Goal: Check status: Check status

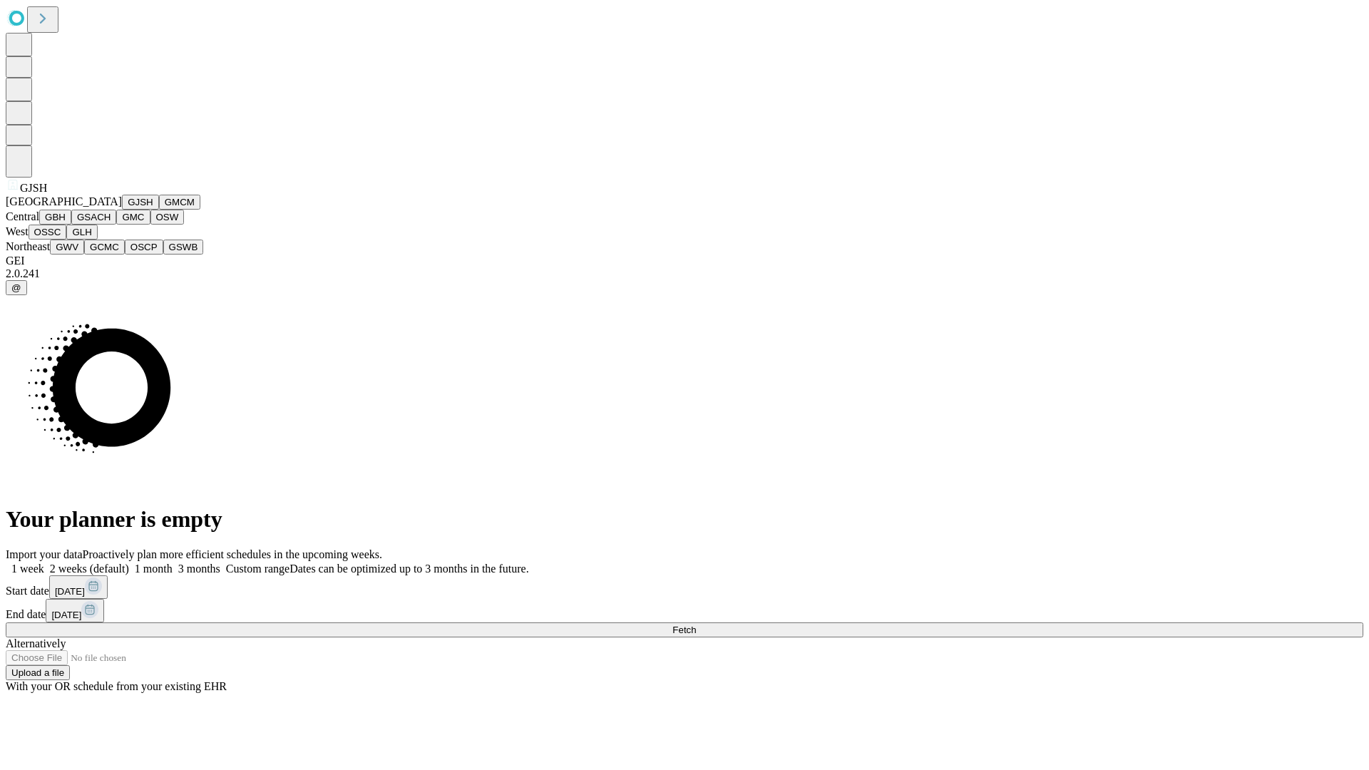
click at [122, 210] on button "GJSH" at bounding box center [140, 202] width 37 height 15
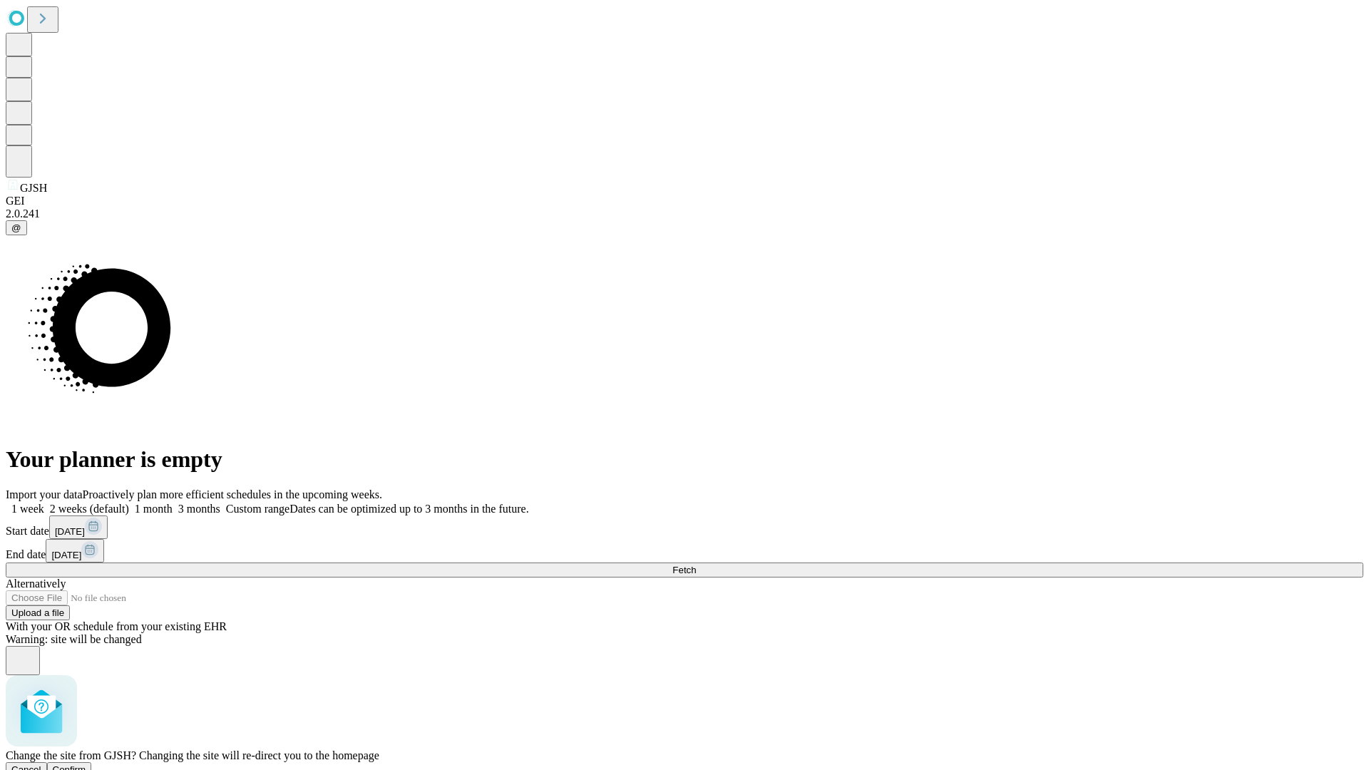
click at [86, 764] on span "Confirm" at bounding box center [70, 769] width 34 height 11
click at [129, 503] on label "2 weeks (default)" at bounding box center [86, 509] width 85 height 12
click at [696, 565] on span "Fetch" at bounding box center [684, 570] width 24 height 11
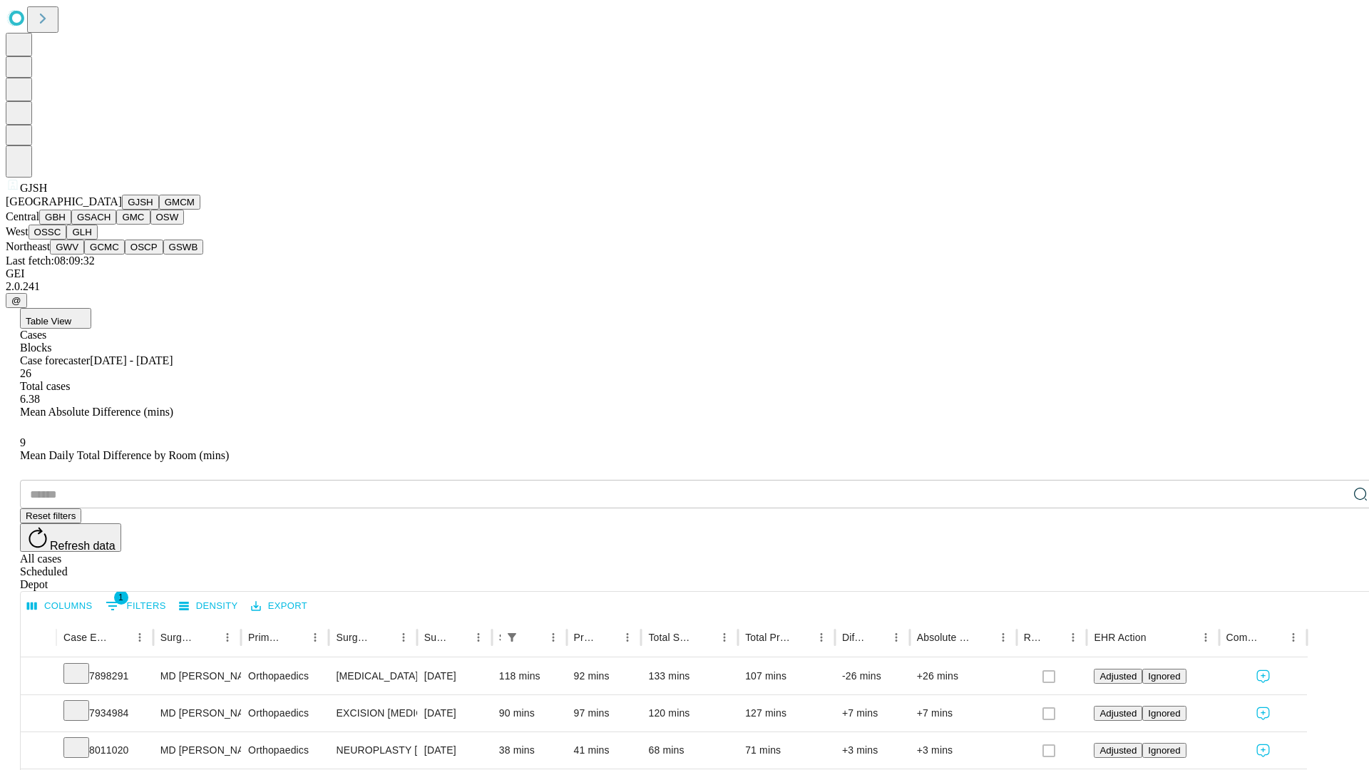
click at [159, 210] on button "GMCM" at bounding box center [179, 202] width 41 height 15
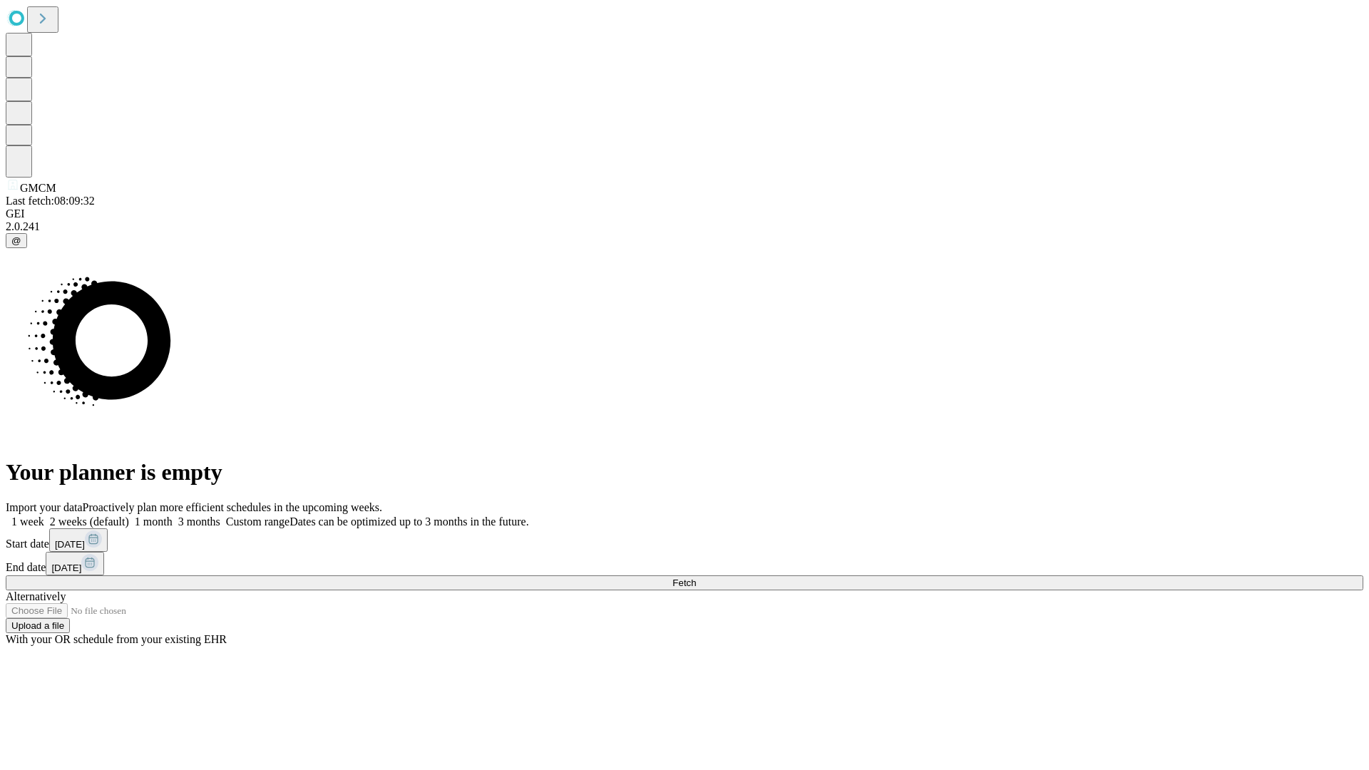
click at [129, 515] on label "2 weeks (default)" at bounding box center [86, 521] width 85 height 12
click at [696, 577] on span "Fetch" at bounding box center [684, 582] width 24 height 11
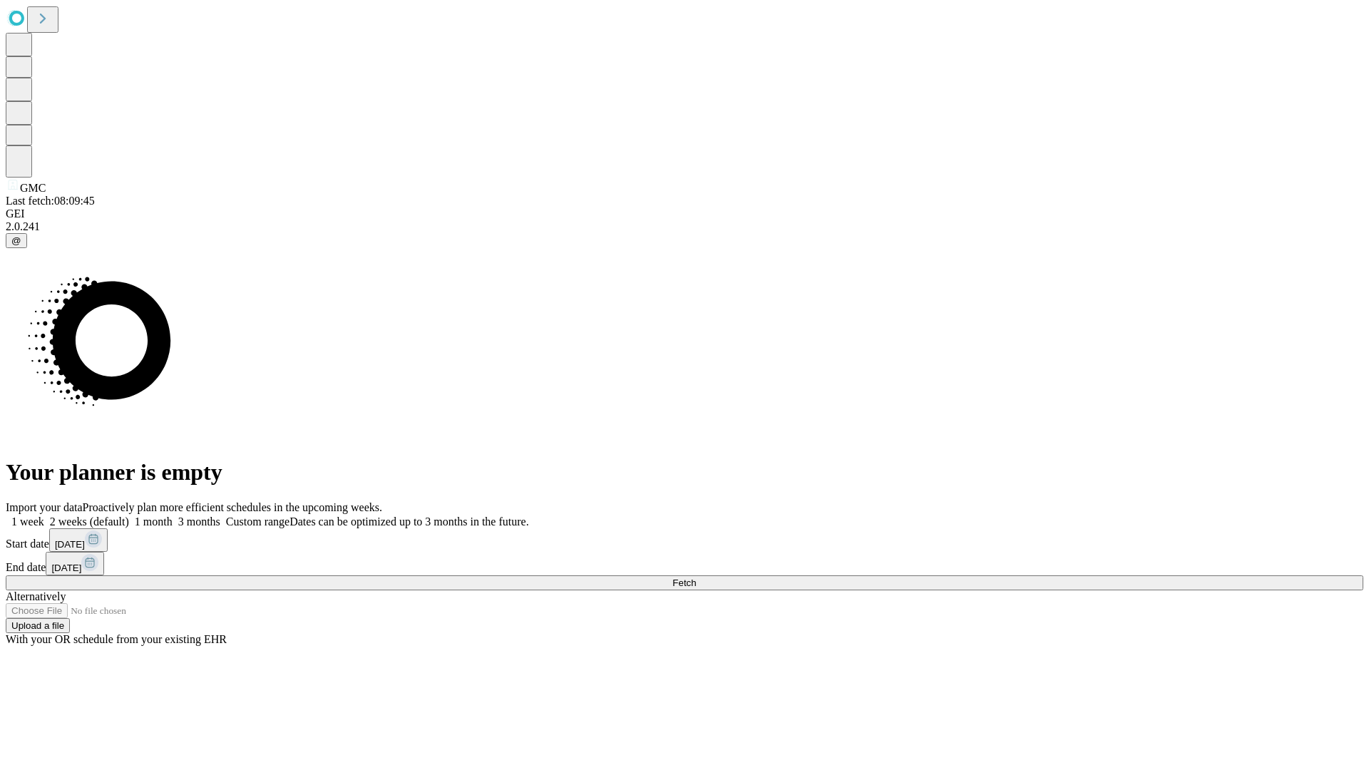
click at [129, 515] on label "2 weeks (default)" at bounding box center [86, 521] width 85 height 12
click at [696, 577] on span "Fetch" at bounding box center [684, 582] width 24 height 11
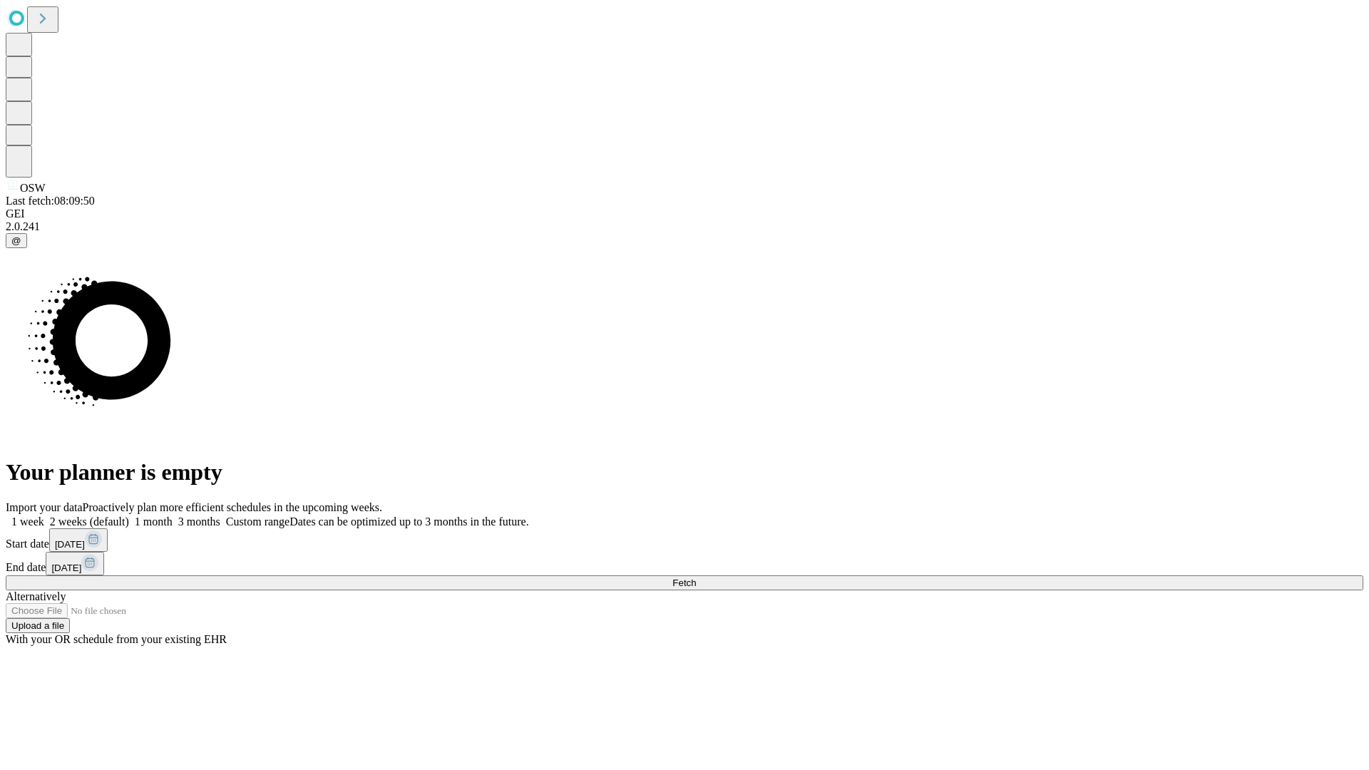
click at [696, 577] on span "Fetch" at bounding box center [684, 582] width 24 height 11
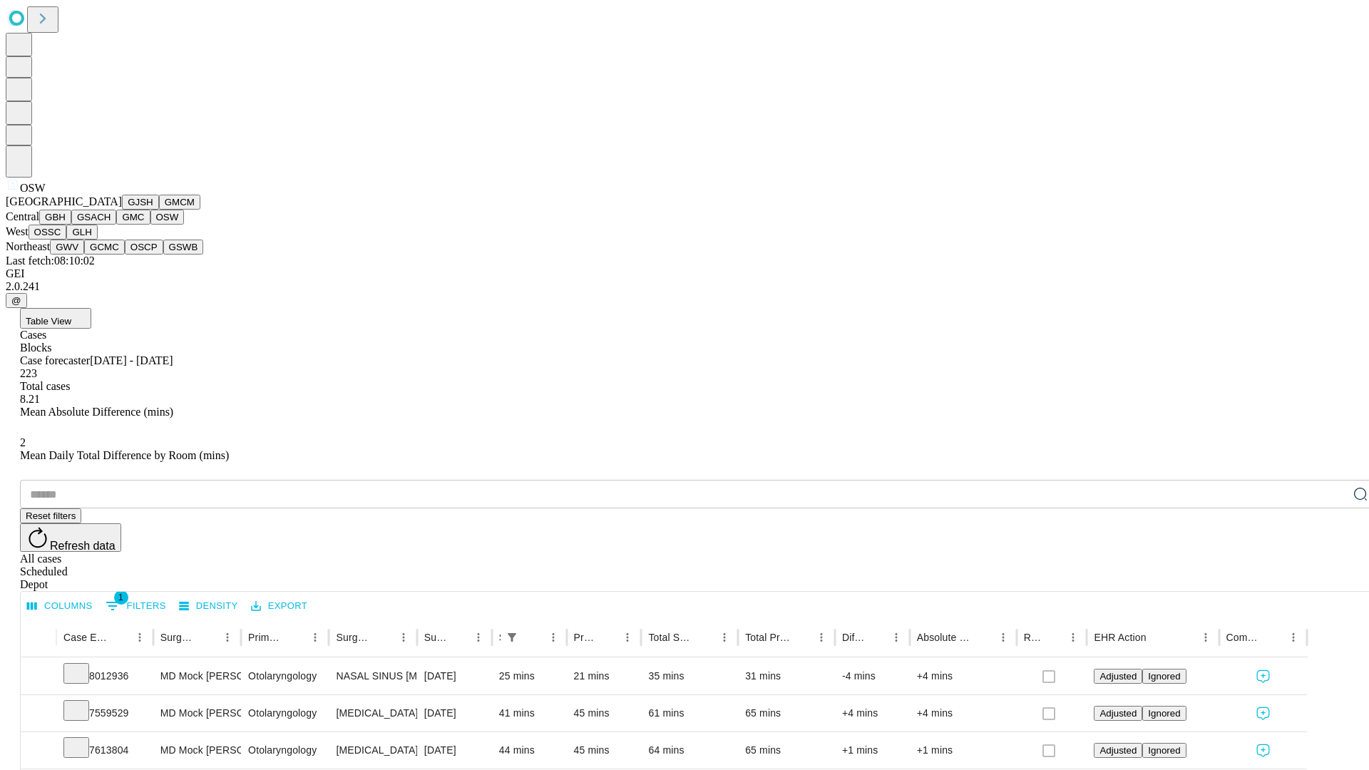
click at [67, 240] on button "OSSC" at bounding box center [48, 232] width 38 height 15
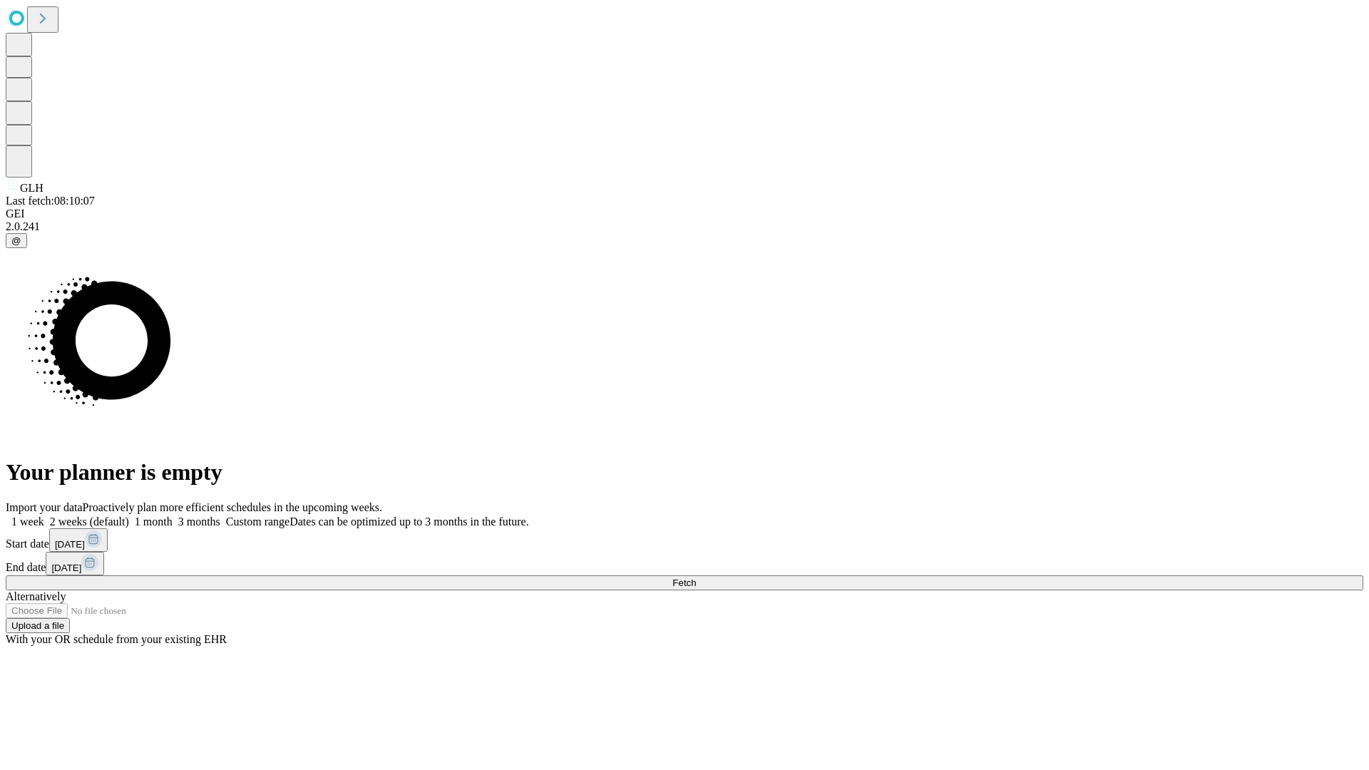
click at [696, 577] on span "Fetch" at bounding box center [684, 582] width 24 height 11
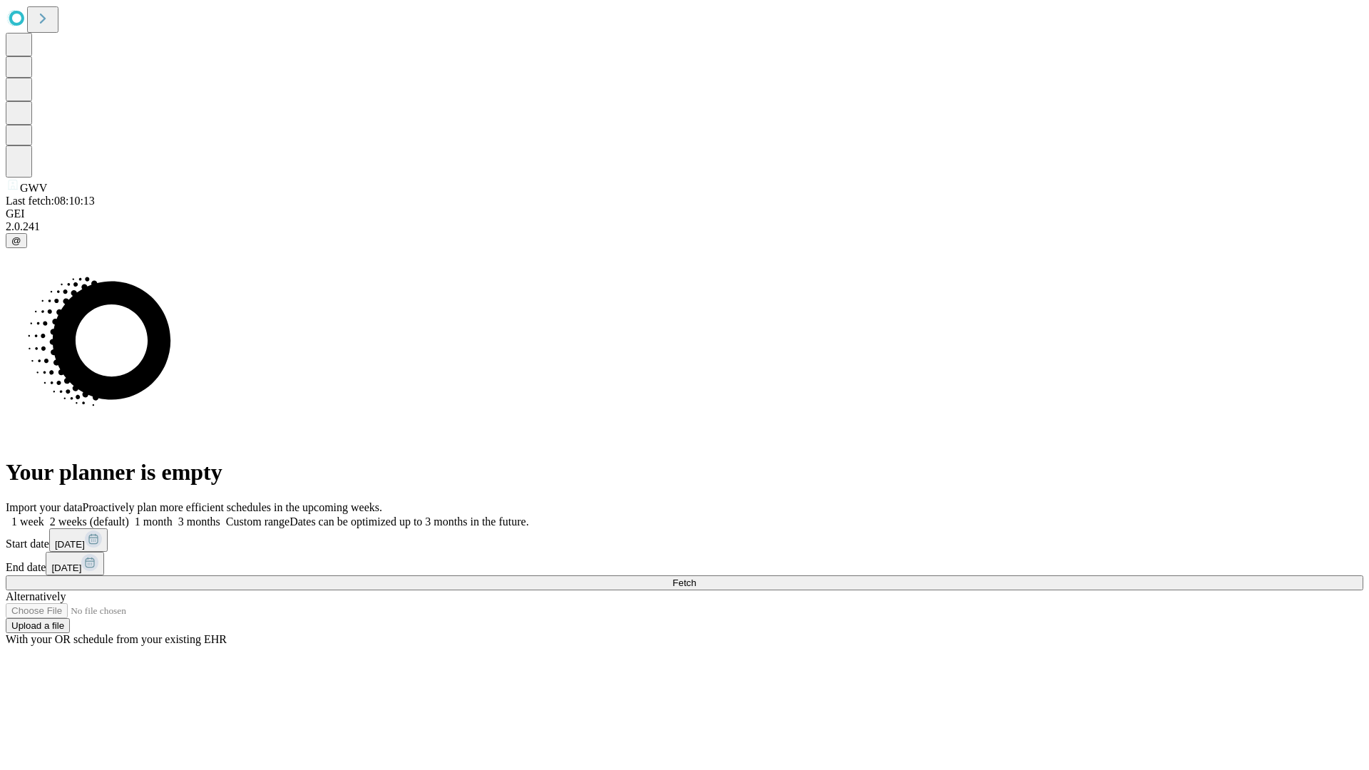
click at [129, 515] on label "2 weeks (default)" at bounding box center [86, 521] width 85 height 12
click at [696, 577] on span "Fetch" at bounding box center [684, 582] width 24 height 11
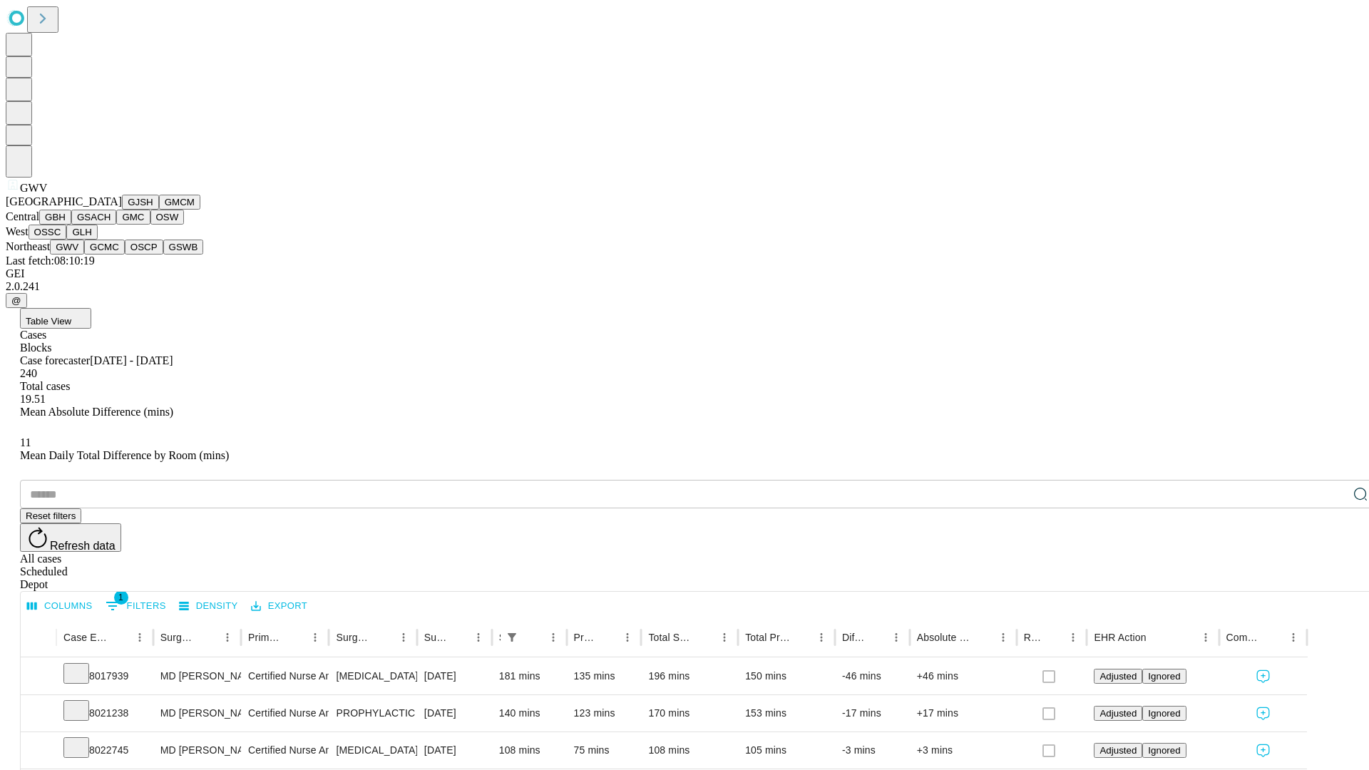
click at [110, 254] on button "GCMC" at bounding box center [104, 247] width 41 height 15
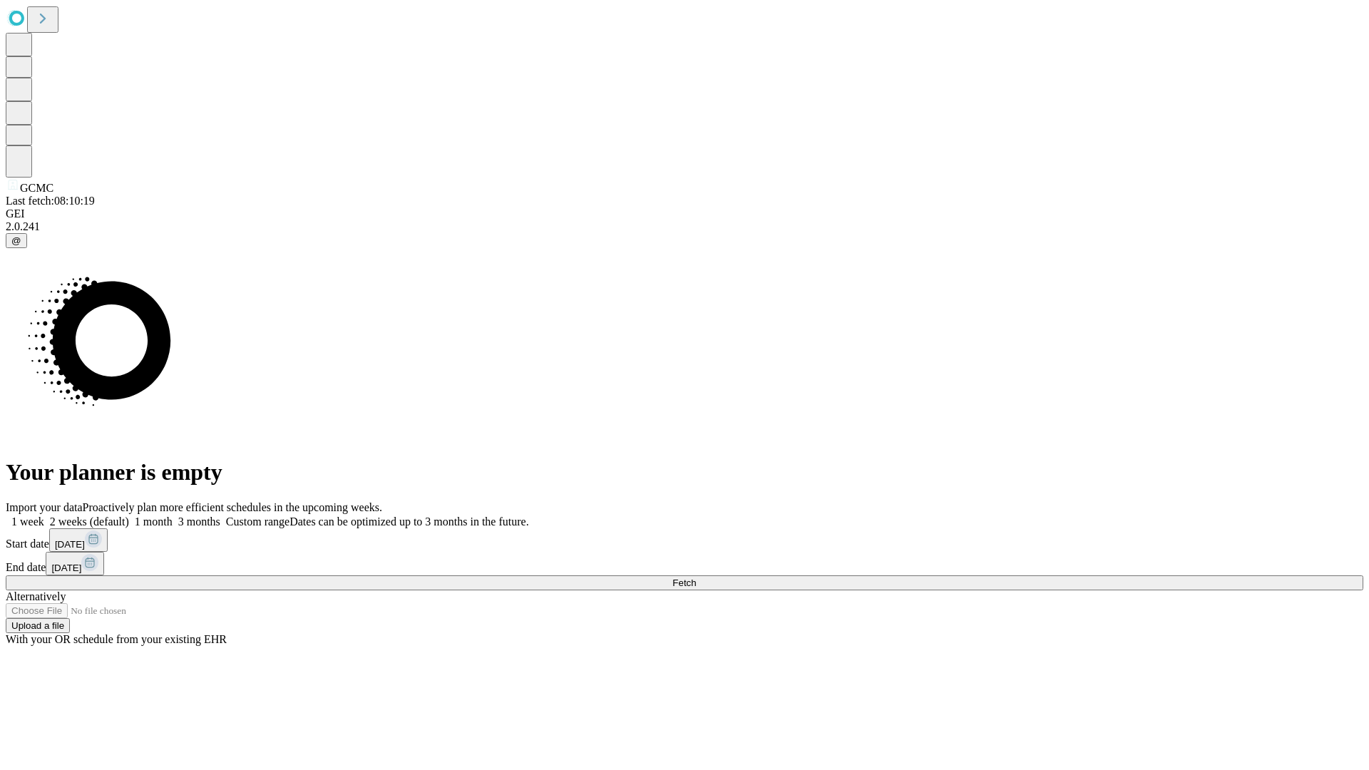
click at [129, 515] on label "2 weeks (default)" at bounding box center [86, 521] width 85 height 12
click at [696, 577] on span "Fetch" at bounding box center [684, 582] width 24 height 11
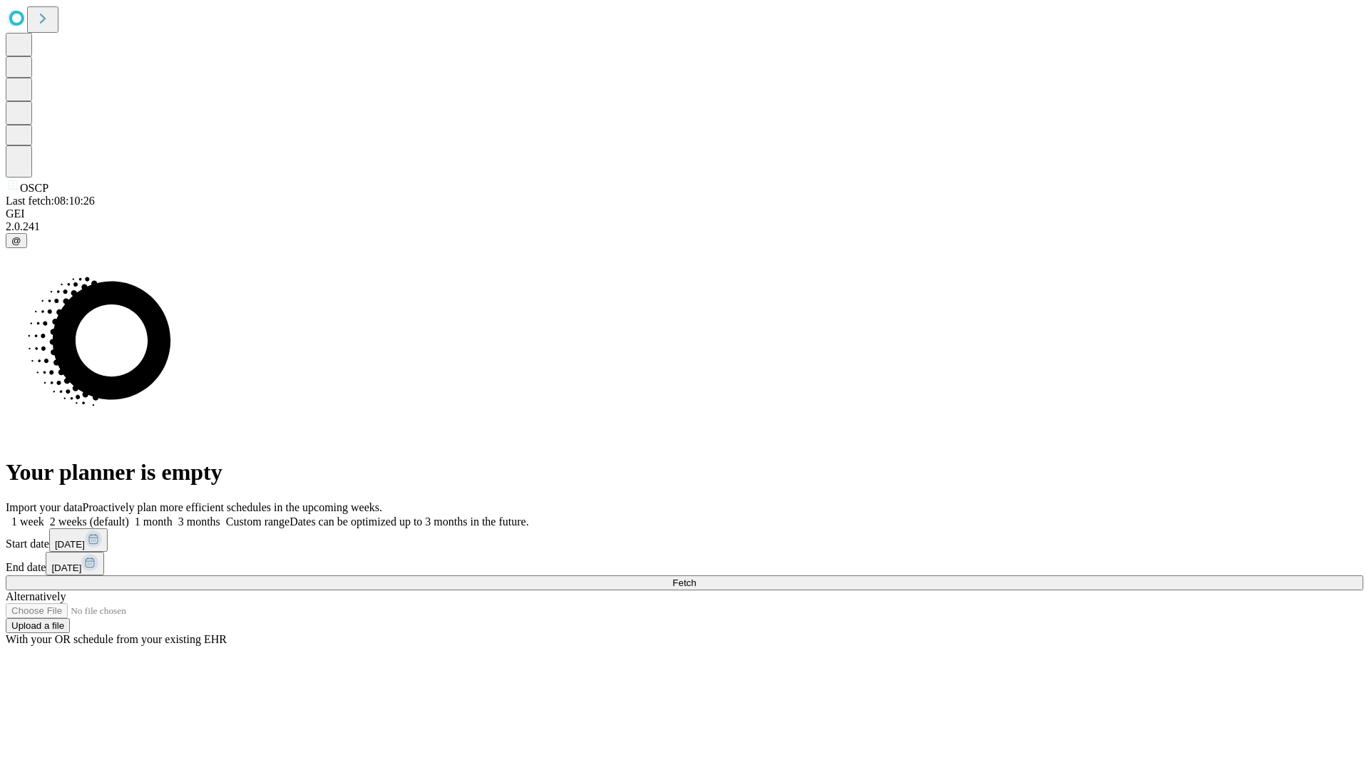
click at [129, 515] on label "2 weeks (default)" at bounding box center [86, 521] width 85 height 12
click at [696, 577] on span "Fetch" at bounding box center [684, 582] width 24 height 11
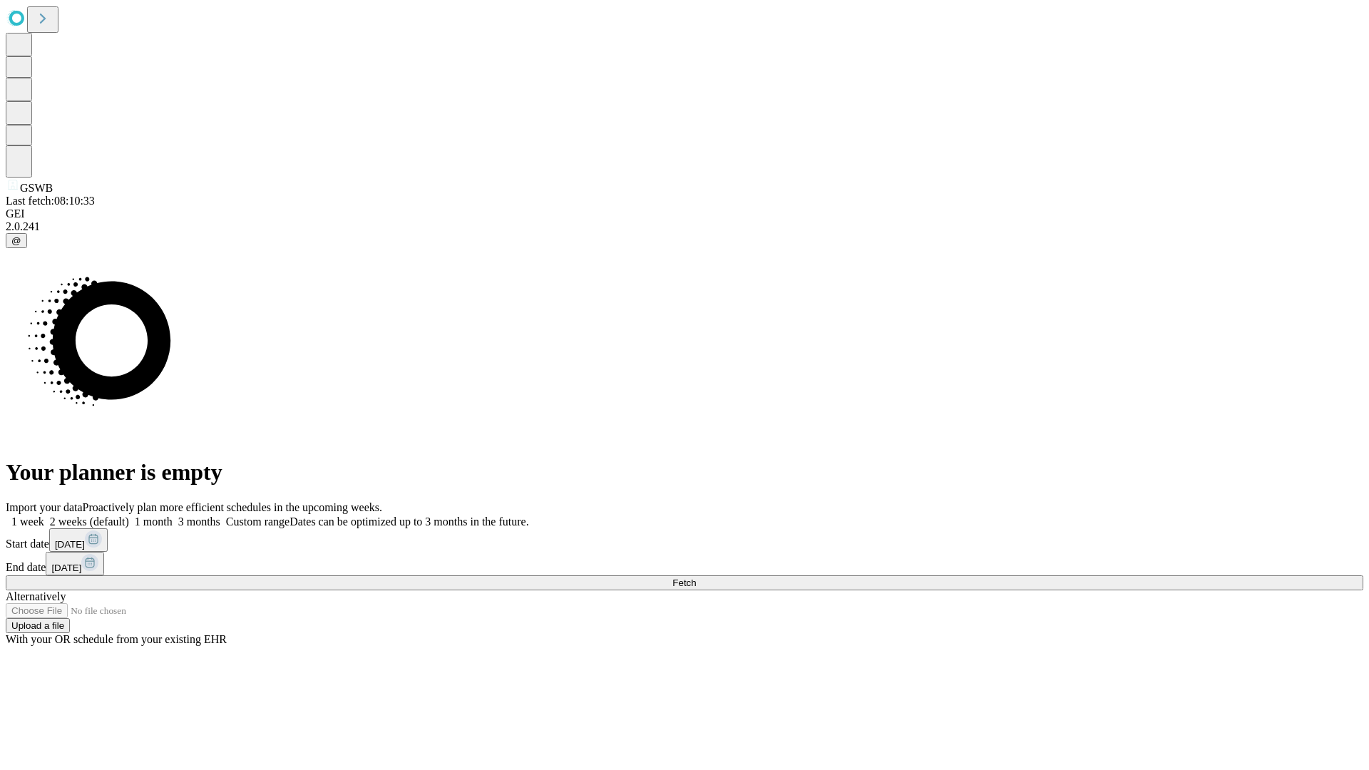
click at [129, 515] on label "2 weeks (default)" at bounding box center [86, 521] width 85 height 12
click at [696, 577] on span "Fetch" at bounding box center [684, 582] width 24 height 11
